Goal: Task Accomplishment & Management: Complete application form

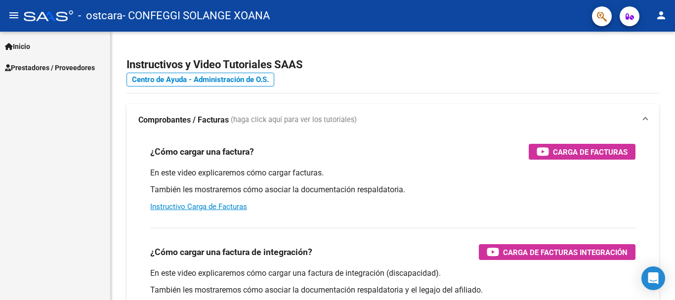
click at [61, 67] on span "Prestadores / Proveedores" at bounding box center [50, 67] width 90 height 11
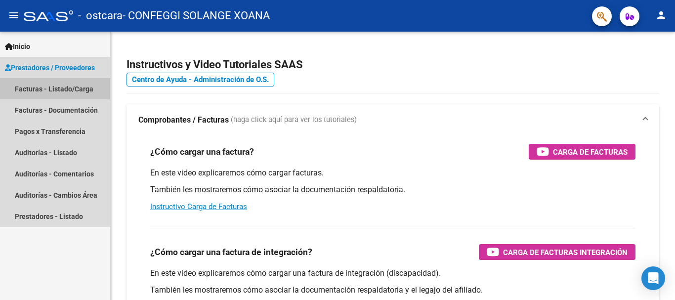
click at [70, 89] on link "Facturas - Listado/Carga" at bounding box center [55, 88] width 110 height 21
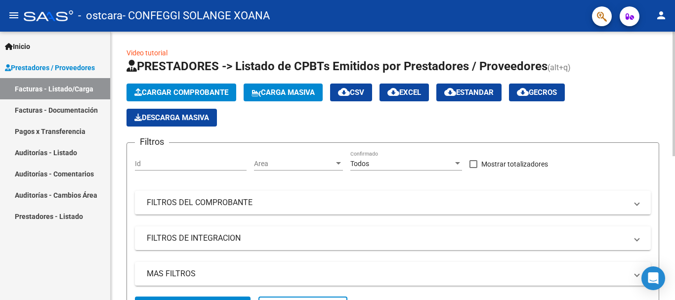
click at [202, 87] on button "Cargar Comprobante" at bounding box center [181, 92] width 110 height 18
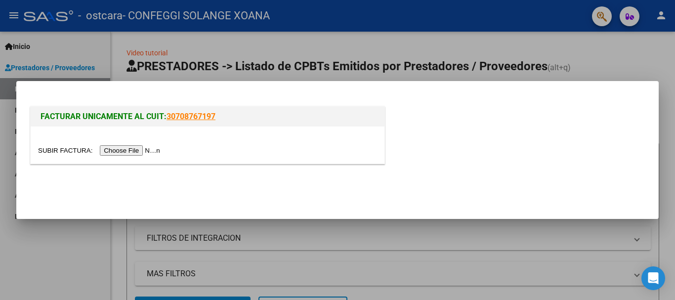
click at [140, 152] on input "file" at bounding box center [100, 150] width 125 height 10
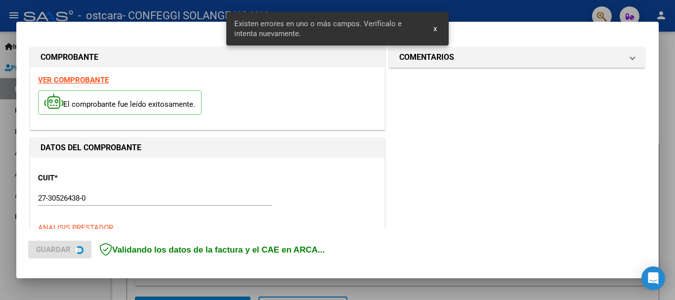
scroll to position [228, 0]
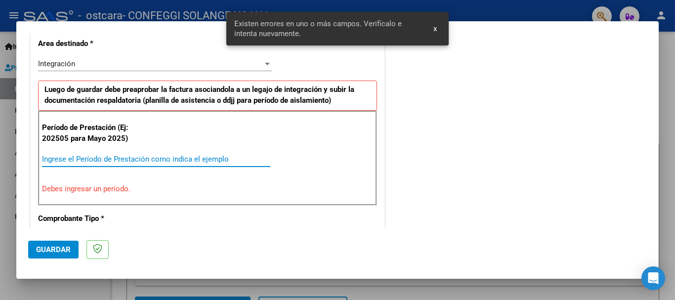
click at [106, 161] on input "Ingrese el Período de Prestación como indica el ejemplo" at bounding box center [156, 159] width 228 height 9
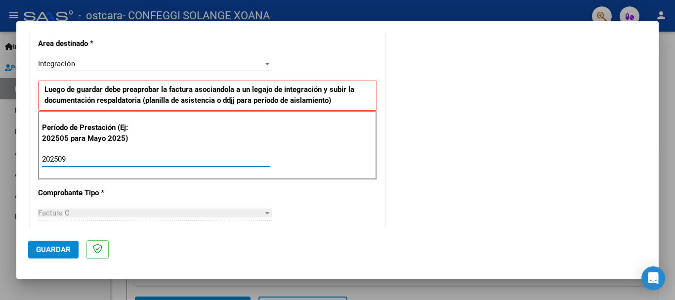
type input "202509"
click at [471, 184] on div "COMENTARIOS Comentarios del Prestador / Gerenciador:" at bounding box center [517, 245] width 260 height 859
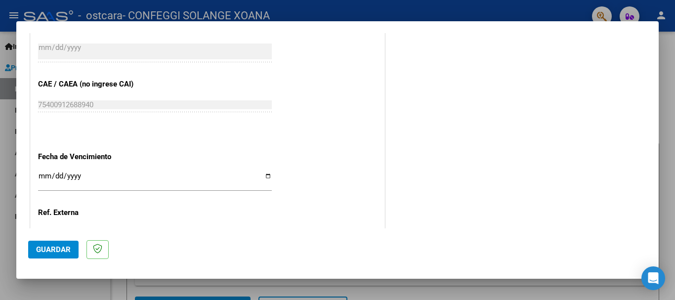
scroll to position [674, 0]
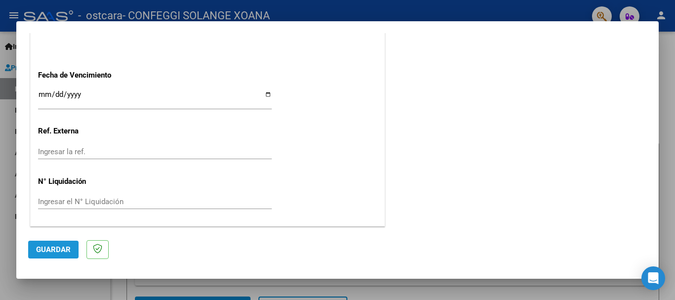
click at [52, 253] on span "Guardar" at bounding box center [53, 249] width 35 height 9
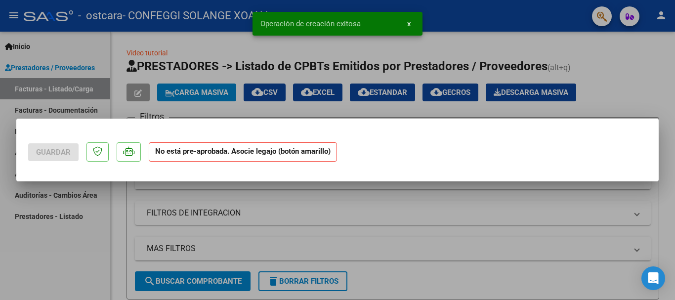
scroll to position [0, 0]
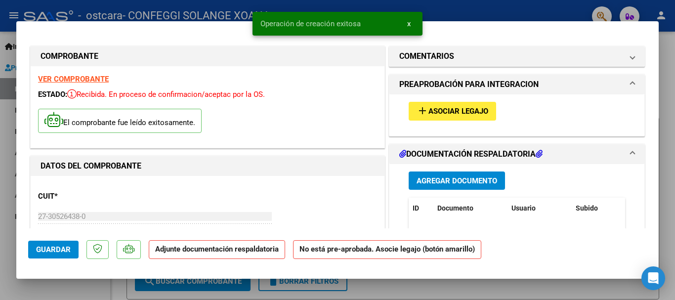
click at [467, 110] on span "Asociar Legajo" at bounding box center [458, 111] width 60 height 9
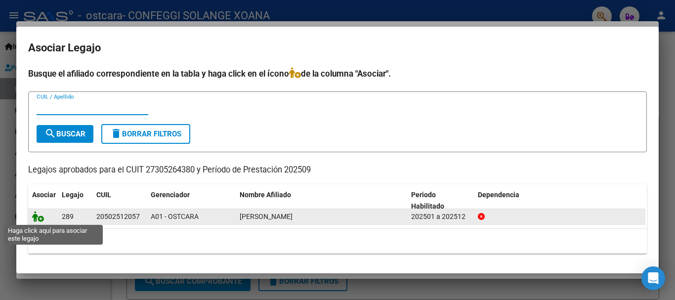
click at [40, 218] on icon at bounding box center [38, 216] width 12 height 11
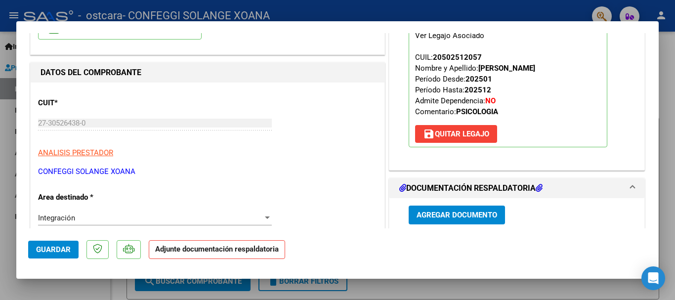
scroll to position [99, 0]
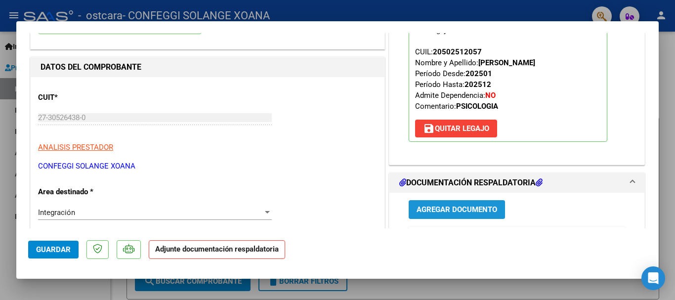
click at [478, 212] on span "Agregar Documento" at bounding box center [456, 209] width 81 height 9
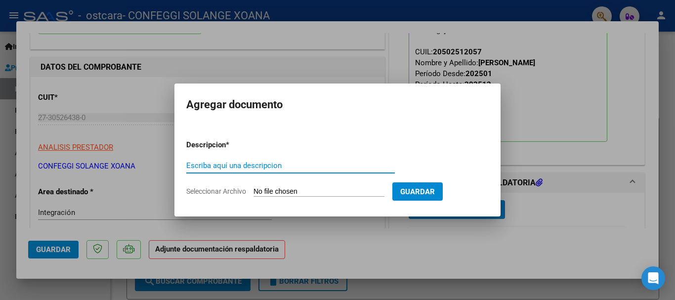
click at [241, 200] on form "Descripcion * Escriba aquí una descripcion Seleccionar Archivo Guardar" at bounding box center [337, 168] width 302 height 72
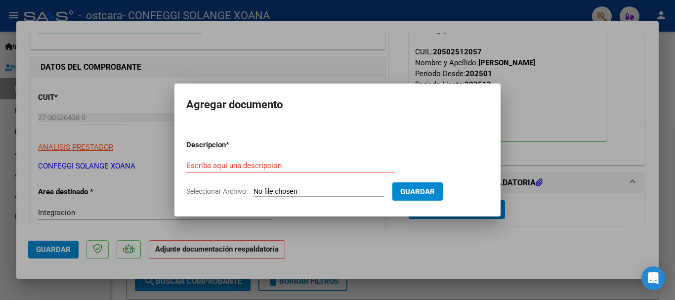
click at [240, 194] on span "Seleccionar Archivo" at bounding box center [216, 191] width 60 height 8
click at [253, 194] on input "Seleccionar Archivo" at bounding box center [318, 191] width 131 height 9
type input "C:\fakepath\SEPT Almirón .pdf"
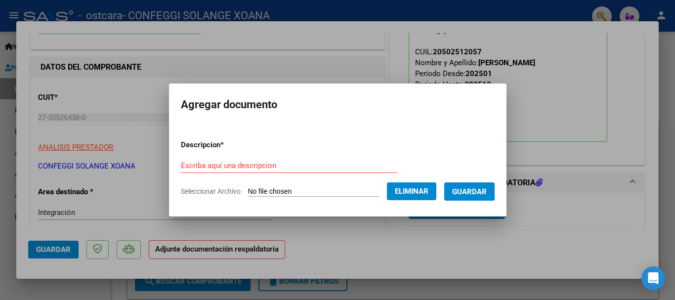
click at [286, 164] on input "Escriba aquí una descripcion" at bounding box center [289, 165] width 216 height 9
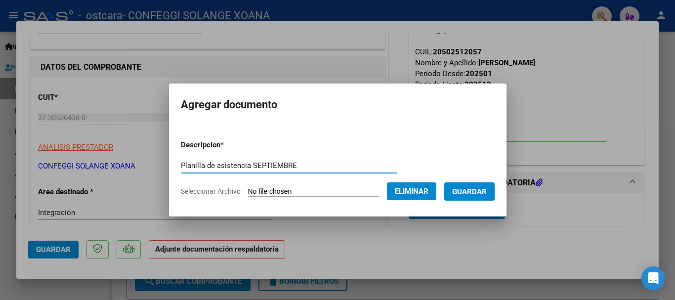
type input "Planilla de asistencia SEPTIEMBRE"
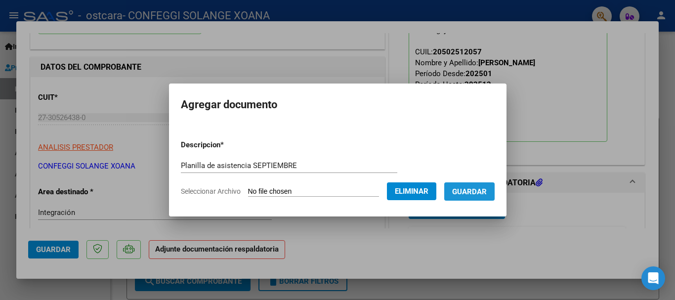
click at [481, 193] on span "Guardar" at bounding box center [469, 191] width 35 height 9
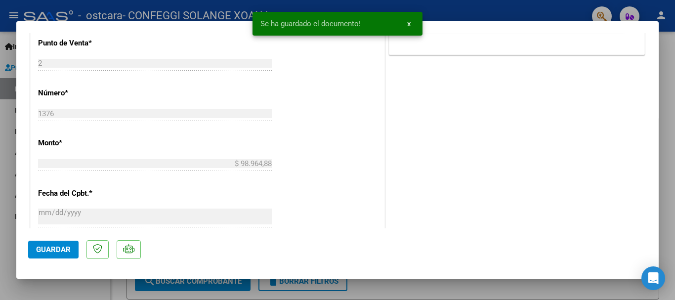
scroll to position [445, 0]
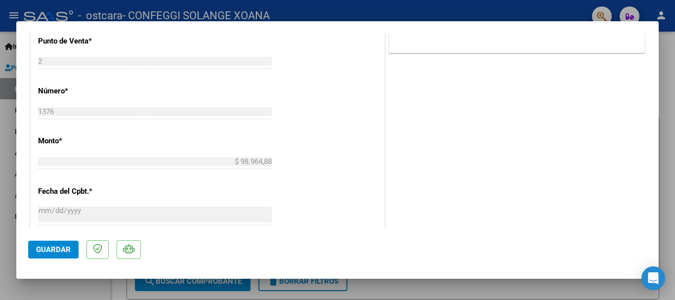
click at [60, 245] on span "Guardar" at bounding box center [53, 249] width 35 height 9
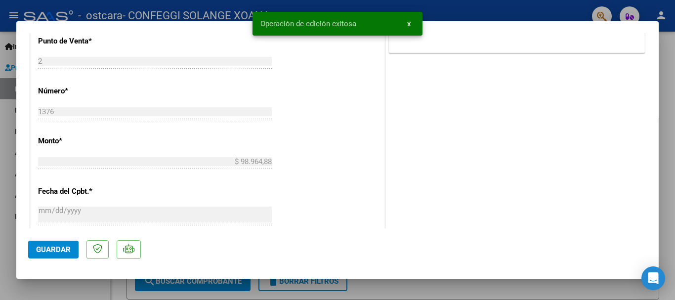
click at [664, 81] on div at bounding box center [337, 150] width 675 height 300
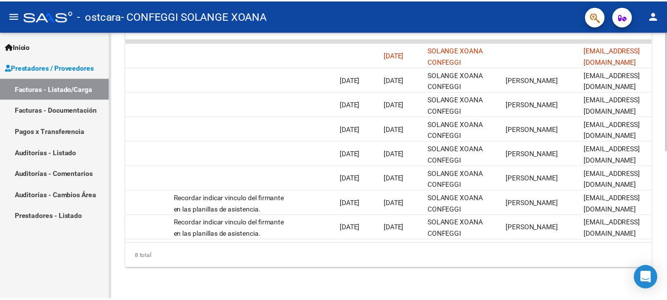
scroll to position [0, 1550]
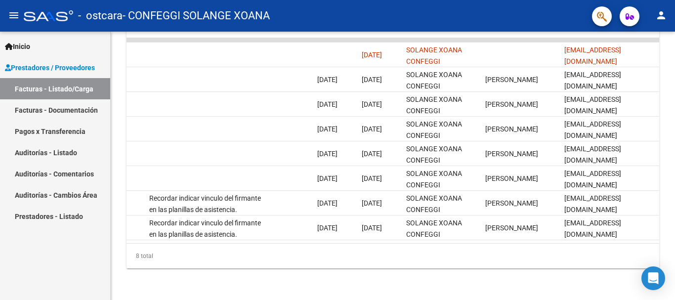
click at [662, 21] on mat-icon "person" at bounding box center [661, 15] width 12 height 12
click at [643, 65] on button "exit_to_app Salir" at bounding box center [641, 65] width 60 height 24
